Goal: Information Seeking & Learning: Learn about a topic

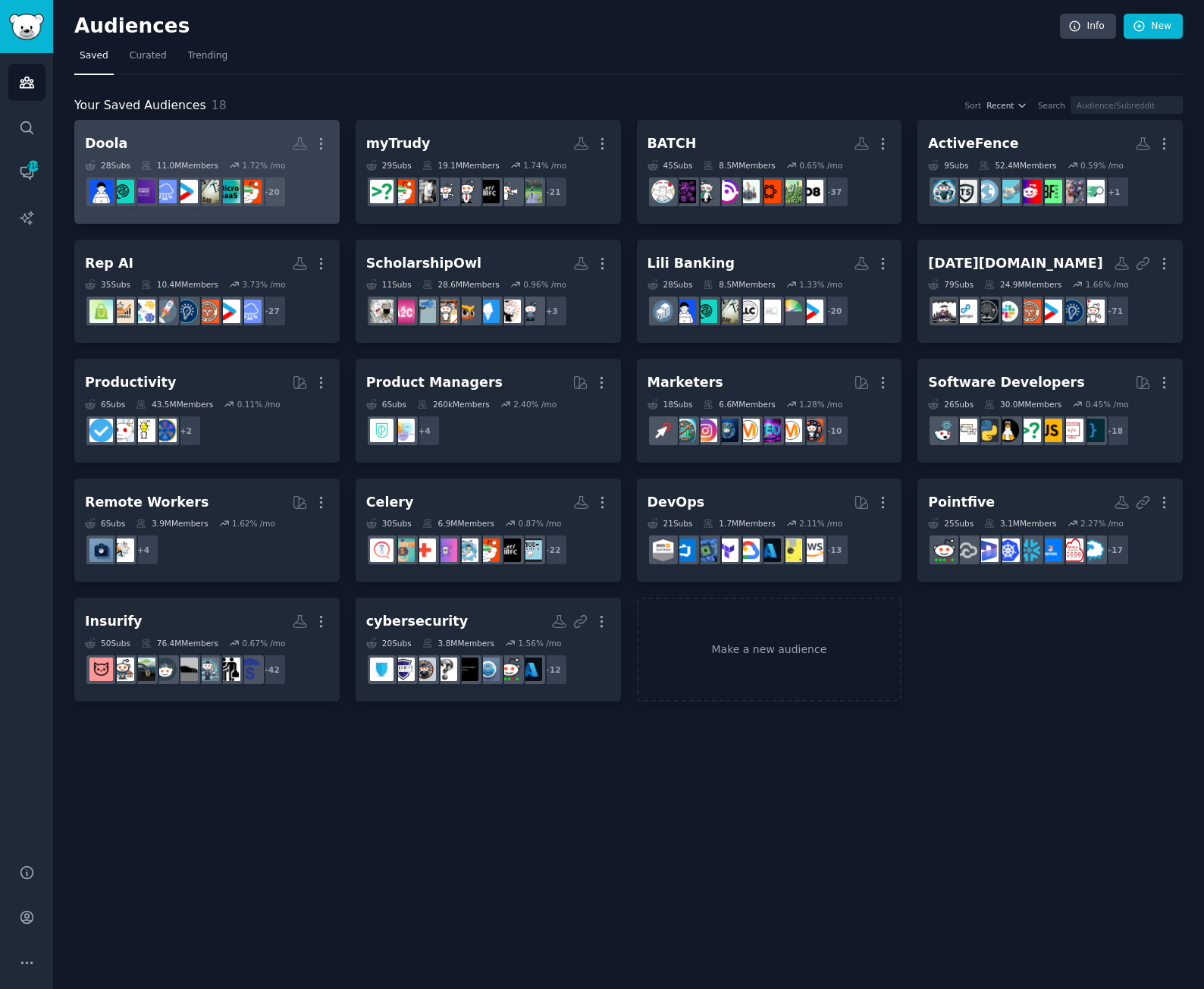
click at [196, 131] on h2 "Doola More" at bounding box center [207, 143] width 244 height 26
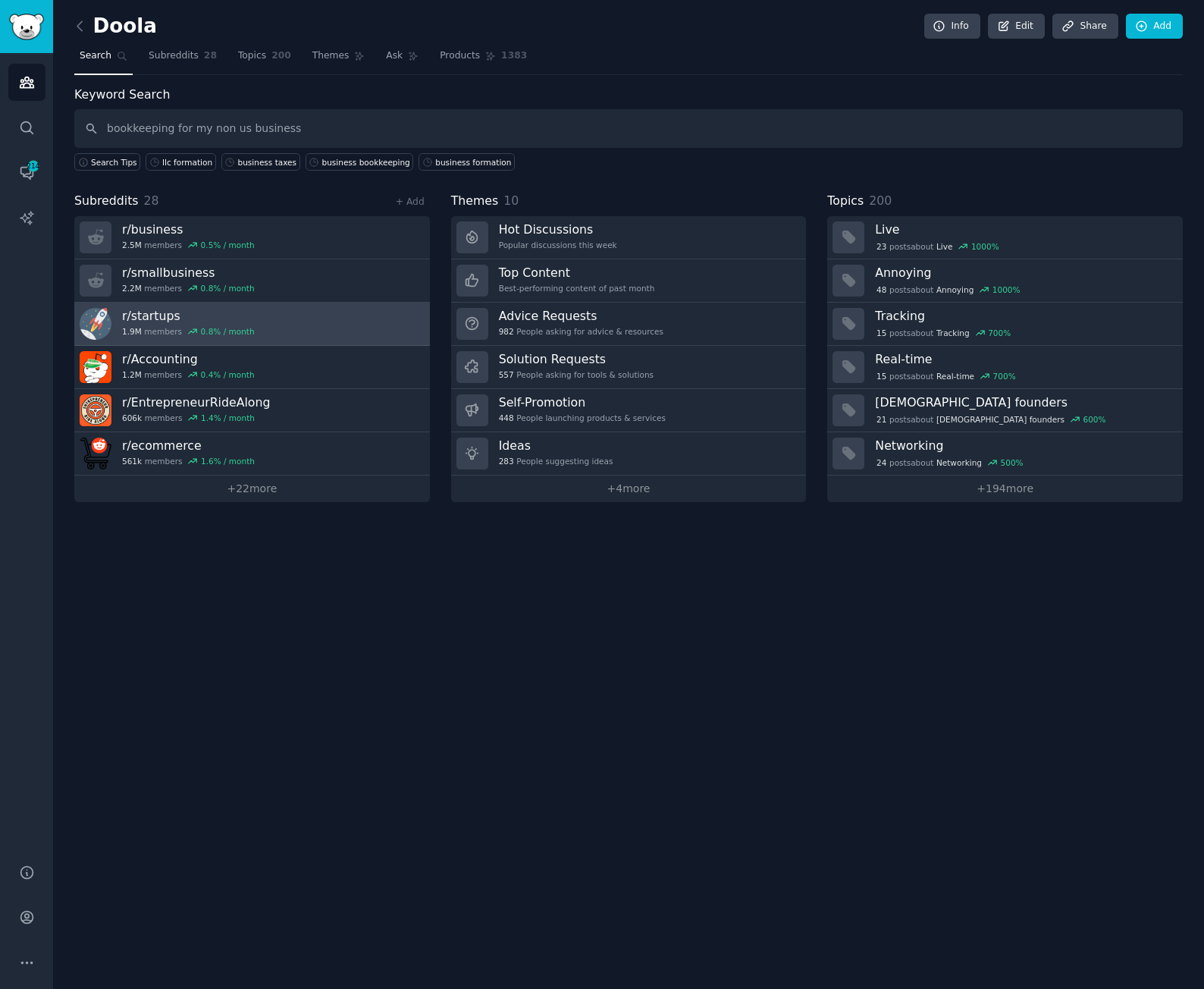
type input "bookkeeping for my non us business"
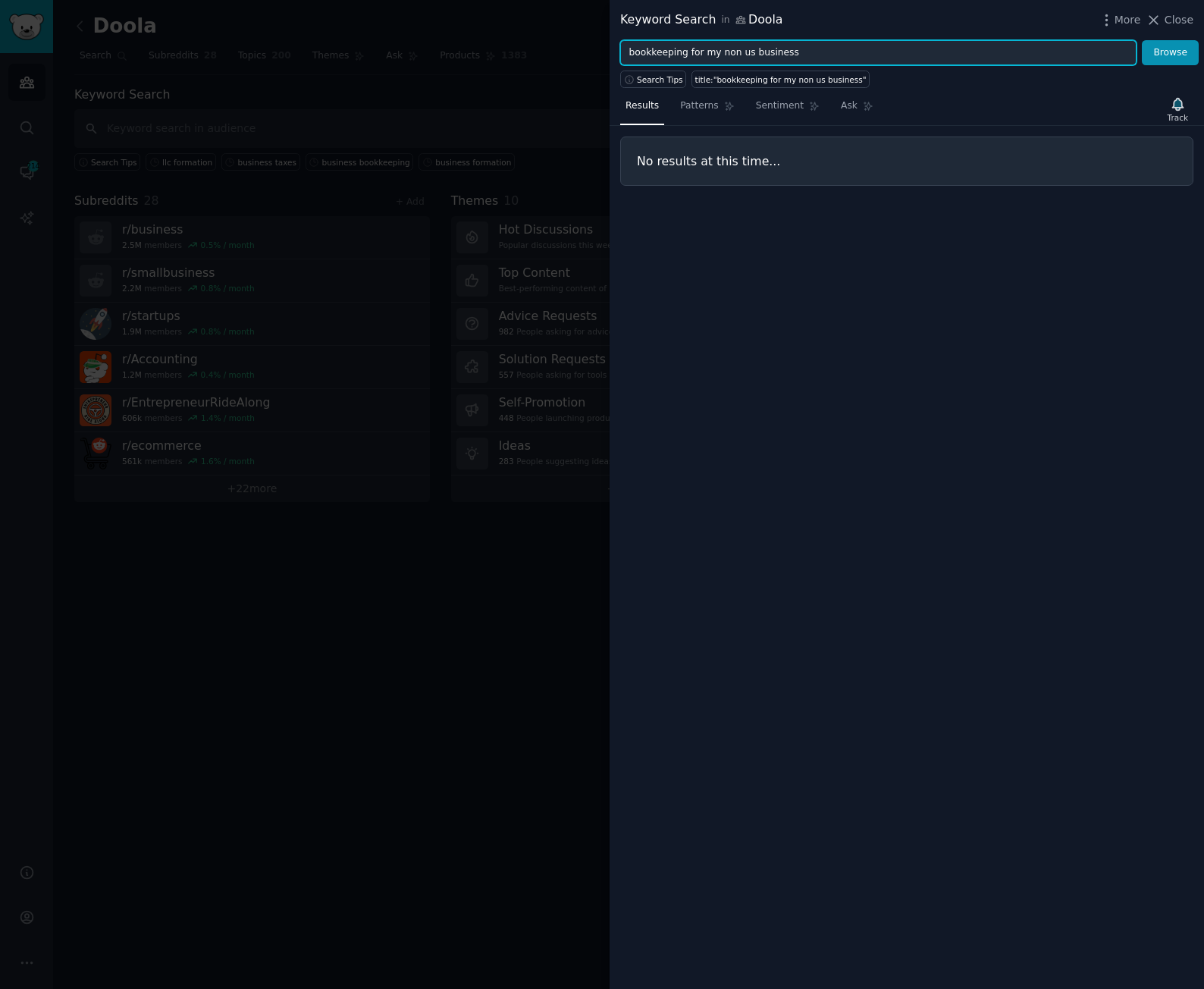
drag, startPoint x: 687, startPoint y: 53, endPoint x: 802, endPoint y: 57, distance: 115.1
click at [802, 57] on input "bookkeeping for my non us business" at bounding box center [878, 53] width 517 height 25
type input "bookkeeping f"
